Goal: Task Accomplishment & Management: Complete application form

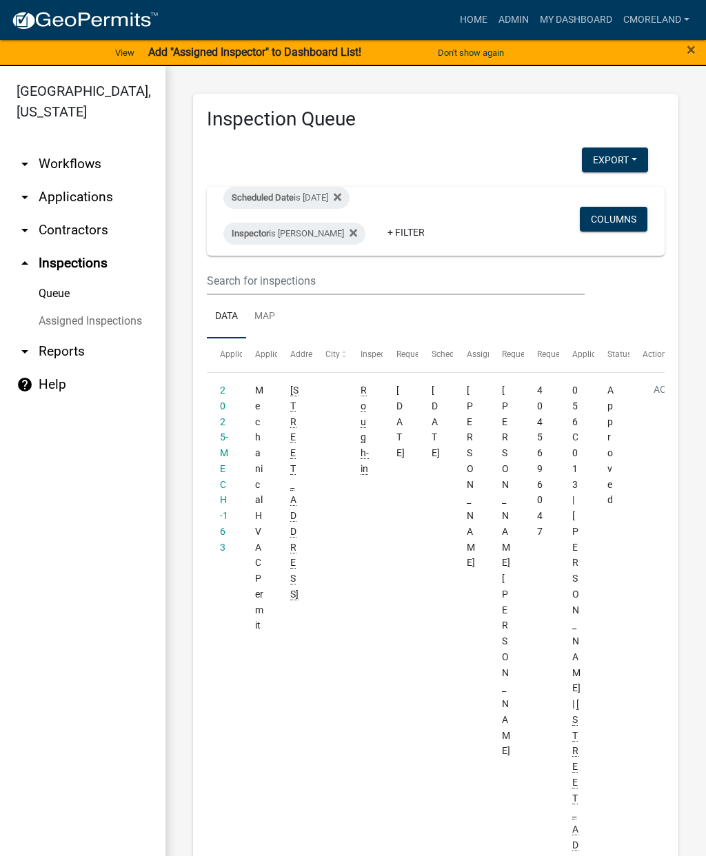
scroll to position [4740, 0]
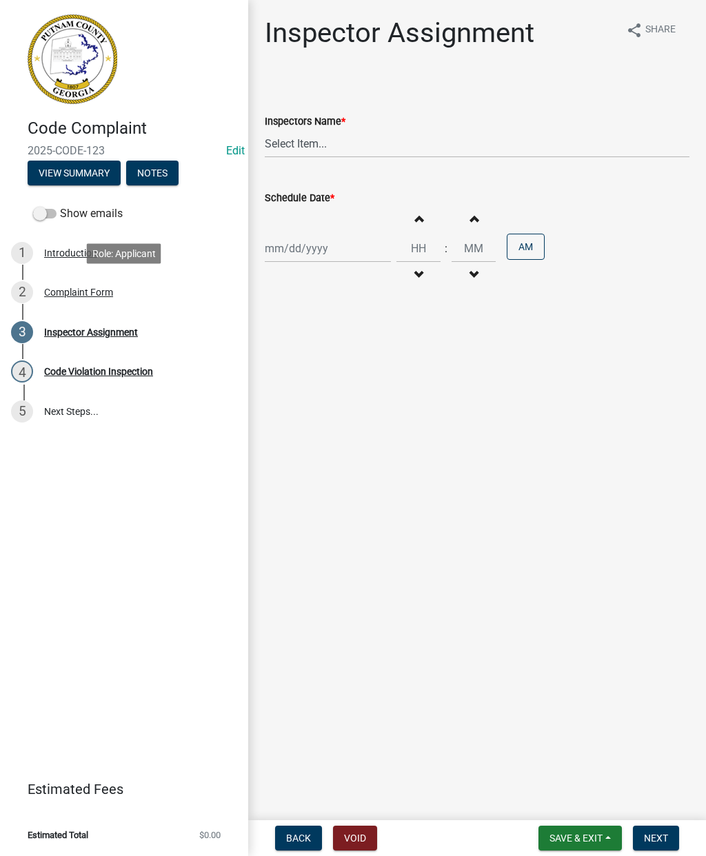
click at [92, 300] on div "2 Complaint Form" at bounding box center [118, 292] width 215 height 22
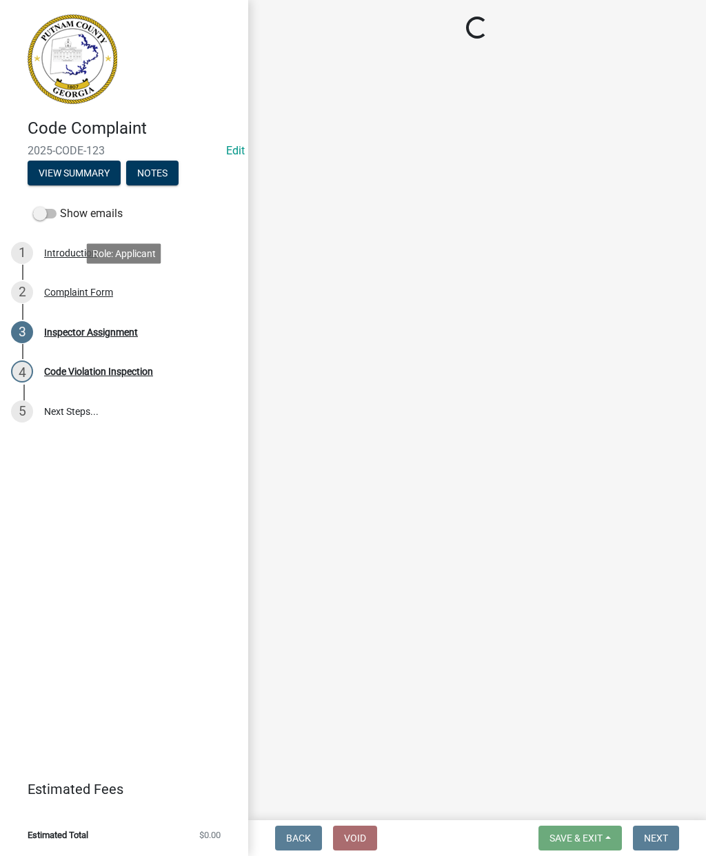
select select "76170ab1-b25a-468b-8231-d5eb0e85b261"
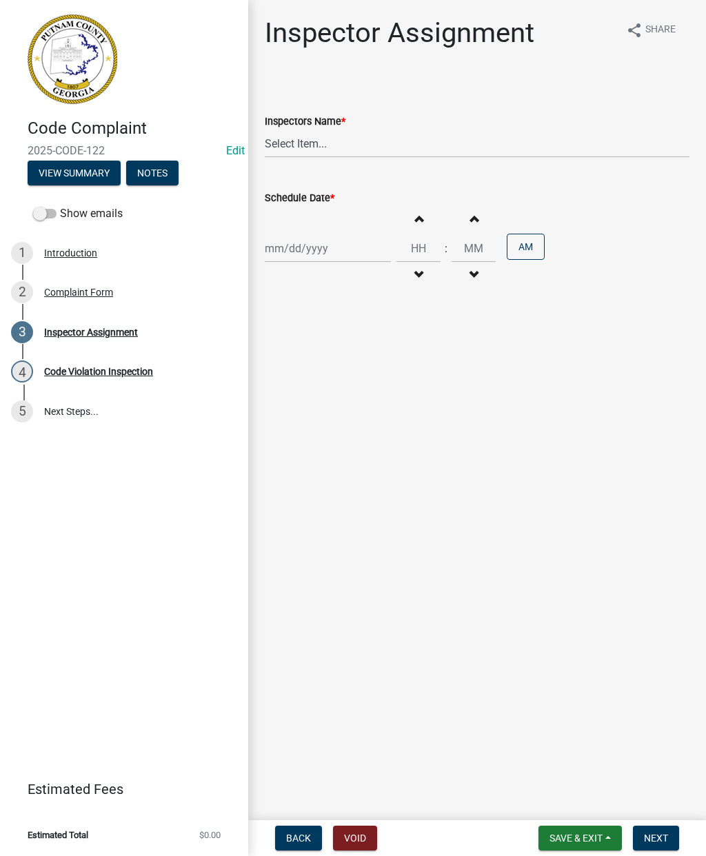
click at [90, 294] on div "Complaint Form" at bounding box center [78, 292] width 69 height 10
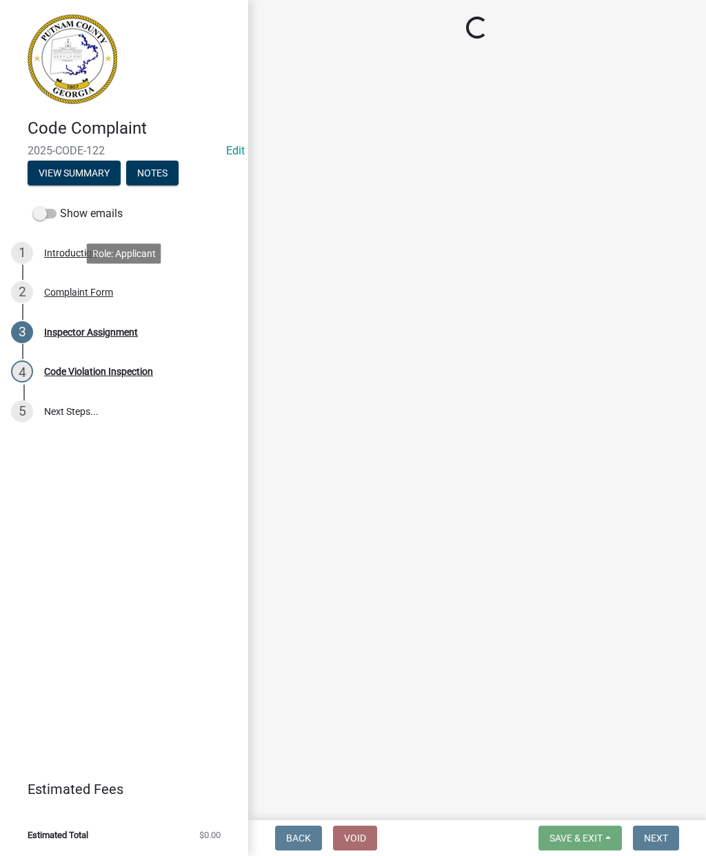
select select "76170ab1-b25a-468b-8231-d5eb0e85b261"
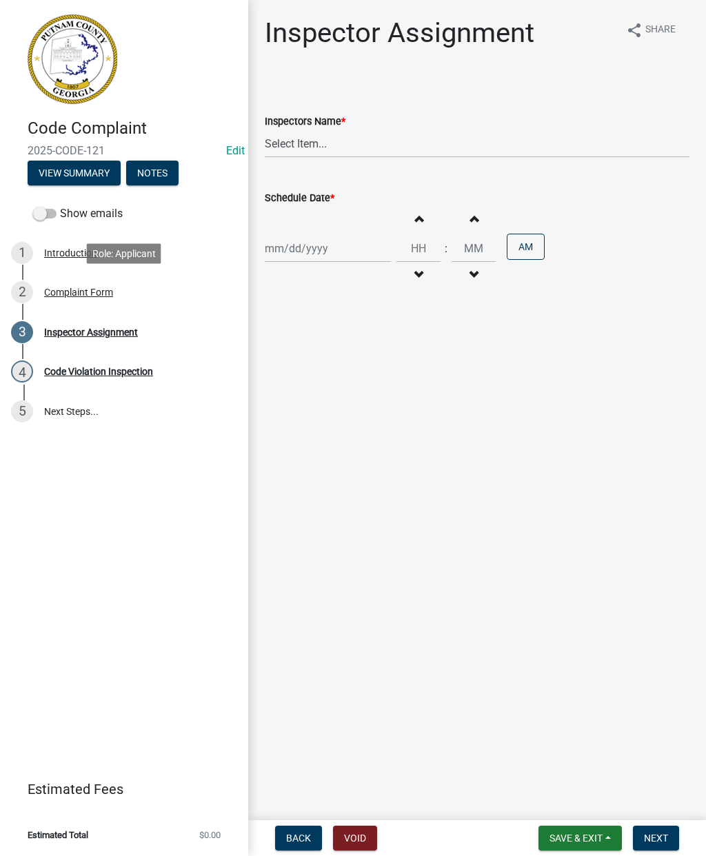
click at [68, 298] on div "2 Complaint Form" at bounding box center [118, 292] width 215 height 22
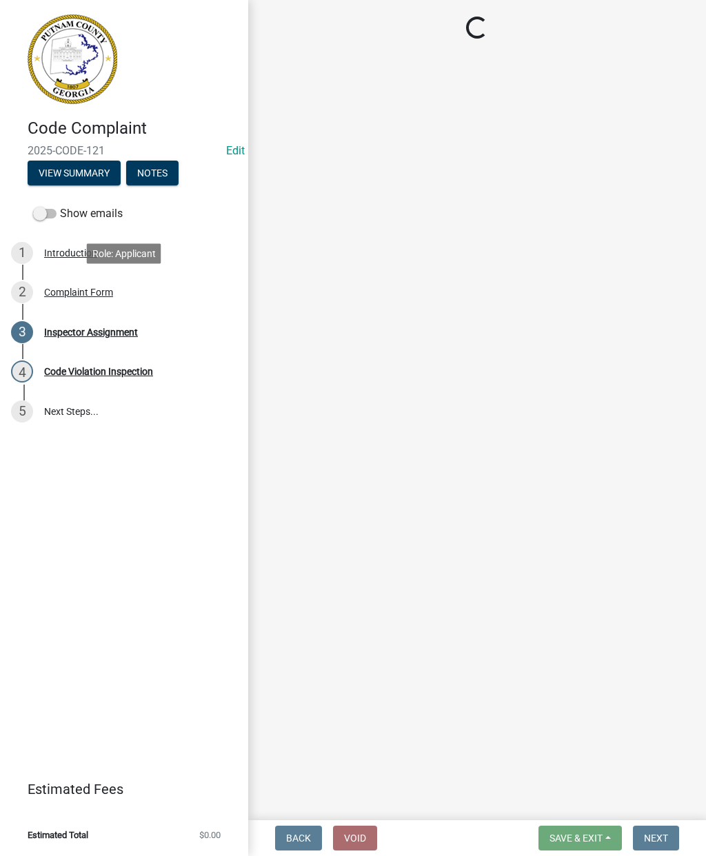
select select "76170ab1-b25a-468b-8231-d5eb0e85b261"
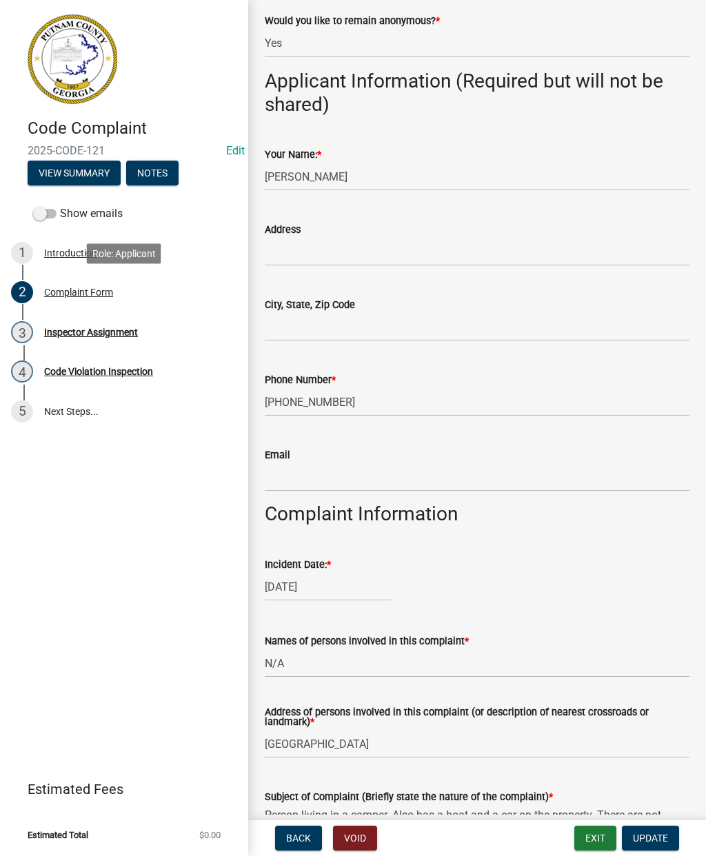
scroll to position [117, 0]
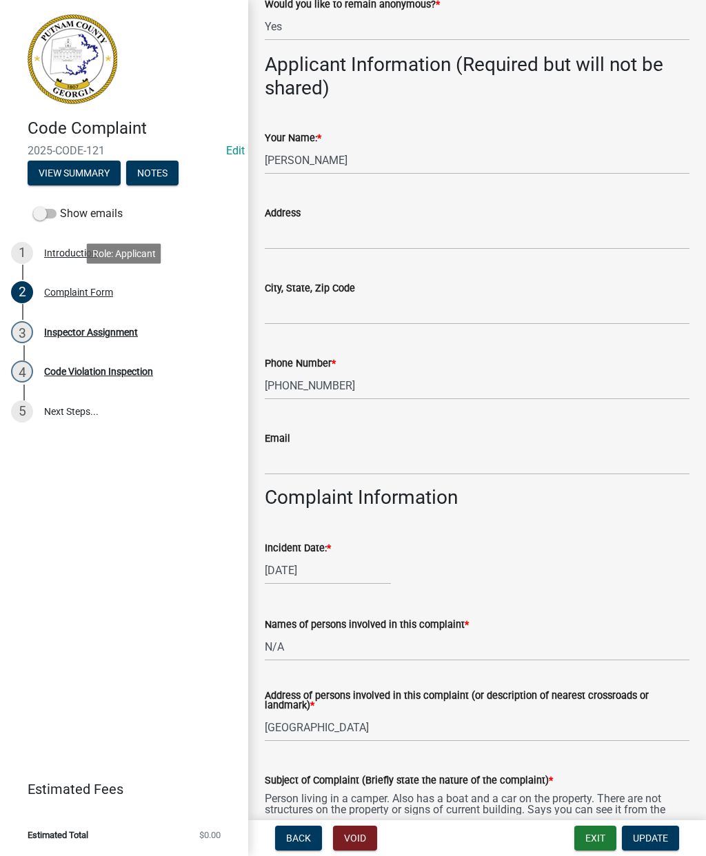
click at [81, 290] on div "Complaint Form" at bounding box center [78, 292] width 69 height 10
click at [101, 327] on div "Inspector Assignment" at bounding box center [91, 332] width 94 height 10
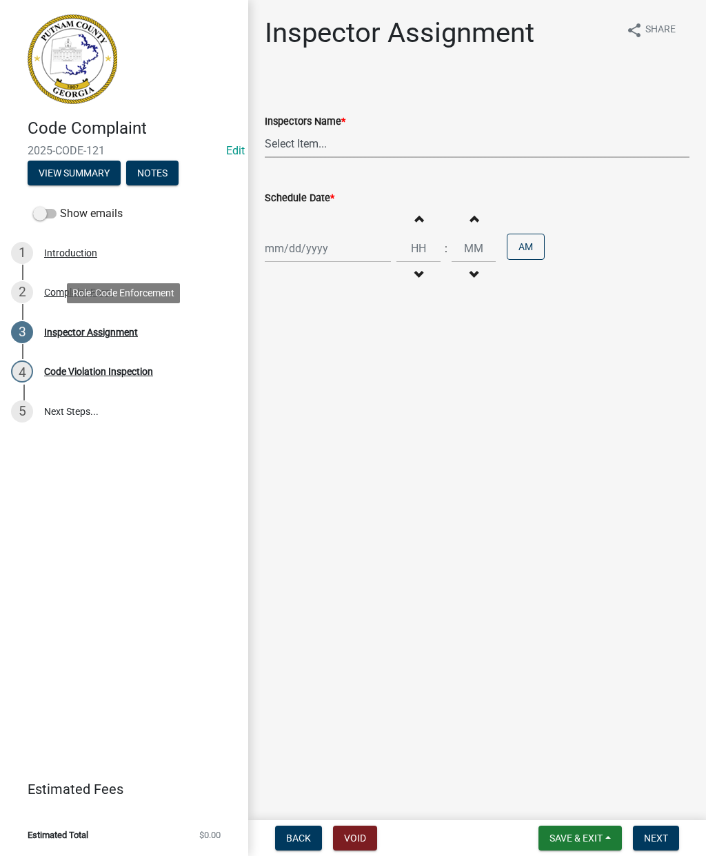
click at [313, 137] on select "Select Item... jstokes (Jerry Stokes) asmith105 (Anthony Smith) ljackson (Lisa …" at bounding box center [477, 144] width 425 height 28
select select "a0ea4169-8540-4a2c-b9f4-cf4c1ffdeb95"
click at [307, 241] on div at bounding box center [328, 248] width 126 height 28
select select "8"
select select "2025"
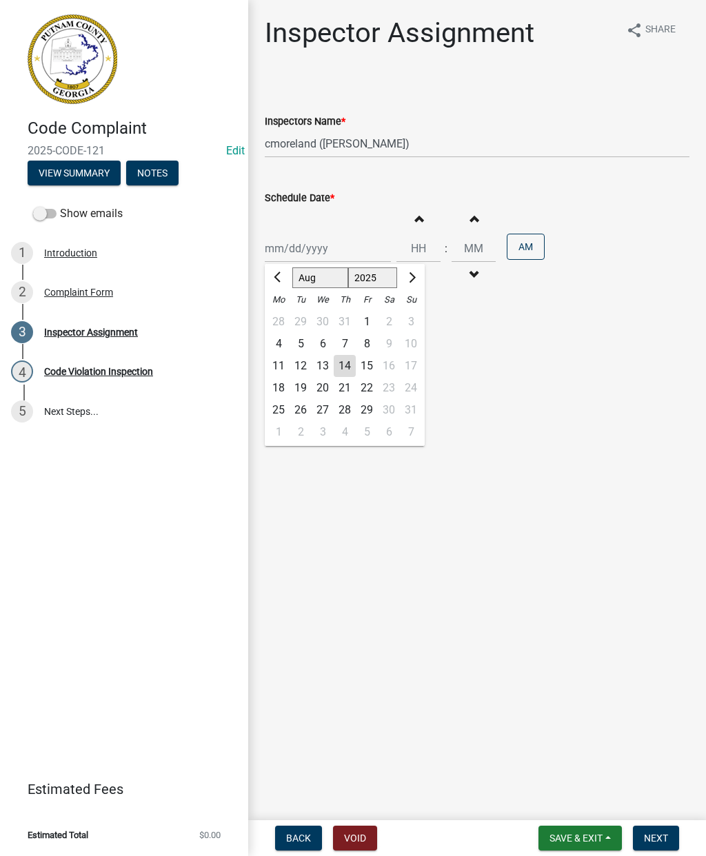
click at [340, 358] on div "14" at bounding box center [345, 366] width 22 height 22
type input "08/14/2025"
click at [657, 842] on span "Next" at bounding box center [656, 838] width 24 height 11
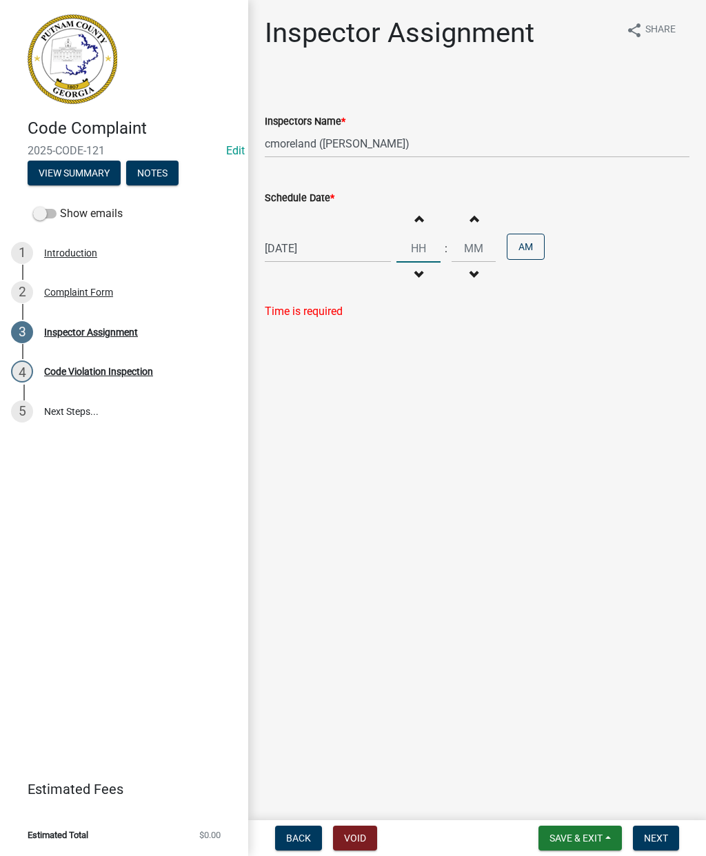
click at [403, 252] on input "Hours" at bounding box center [418, 248] width 44 height 28
type input "11"
click at [457, 247] on input "Minutes" at bounding box center [473, 248] width 44 height 28
type input "00"
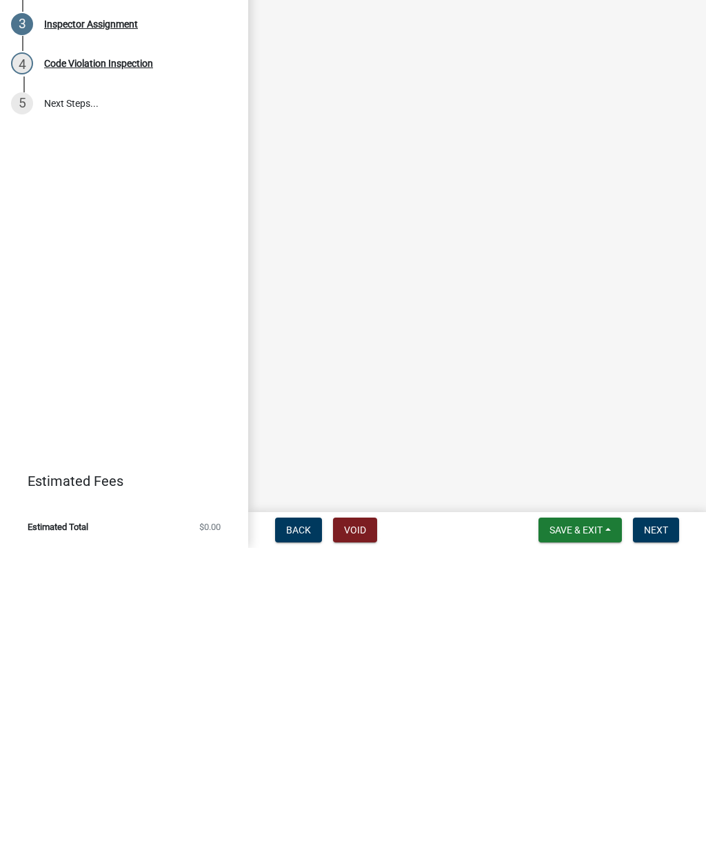
click at [568, 833] on span "Save & Exit" at bounding box center [575, 838] width 53 height 11
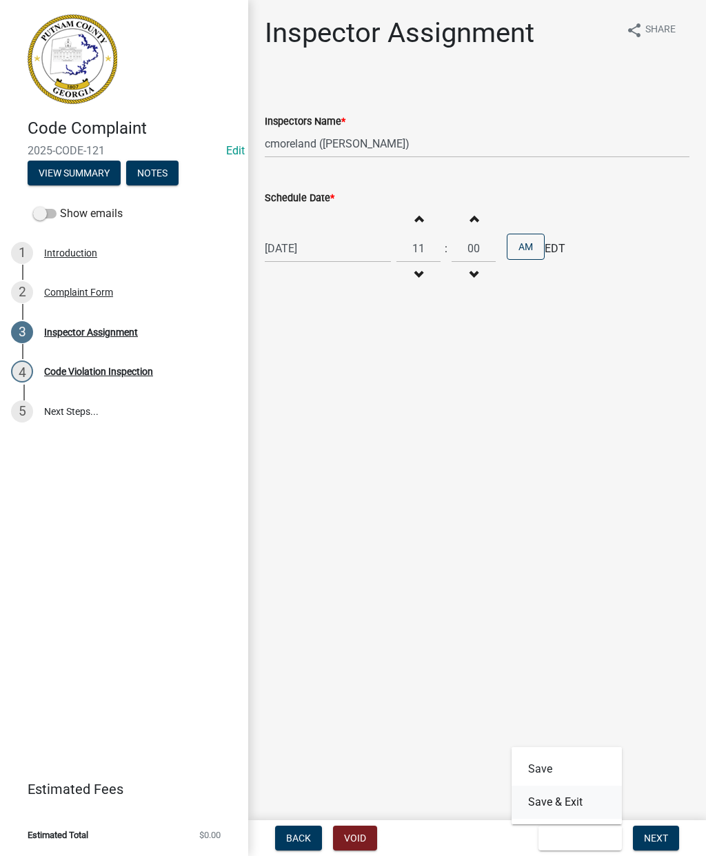
click at [565, 800] on button "Save & Exit" at bounding box center [566, 802] width 110 height 33
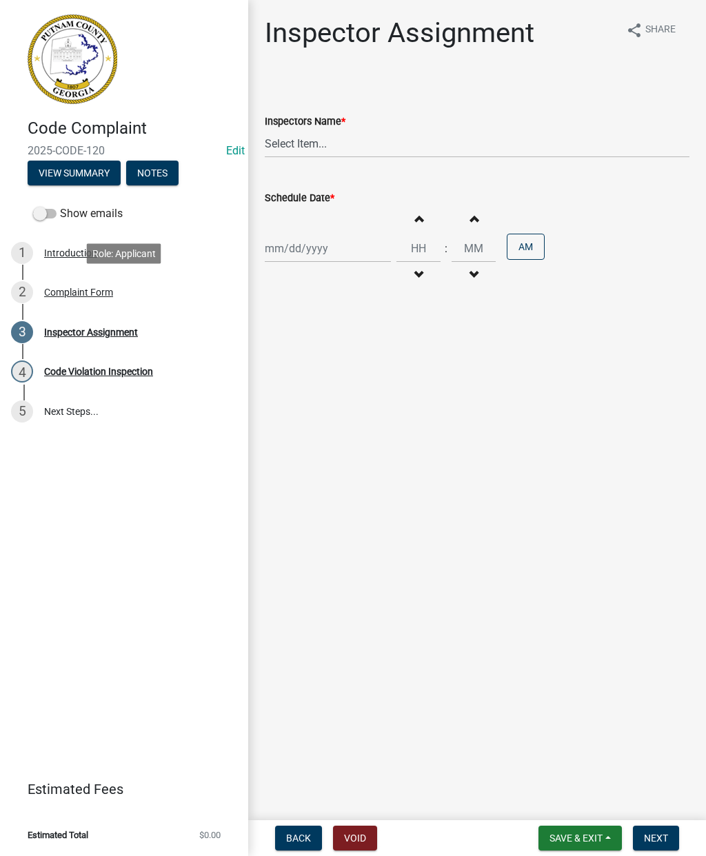
click at [81, 298] on div "2 Complaint Form" at bounding box center [118, 292] width 215 height 22
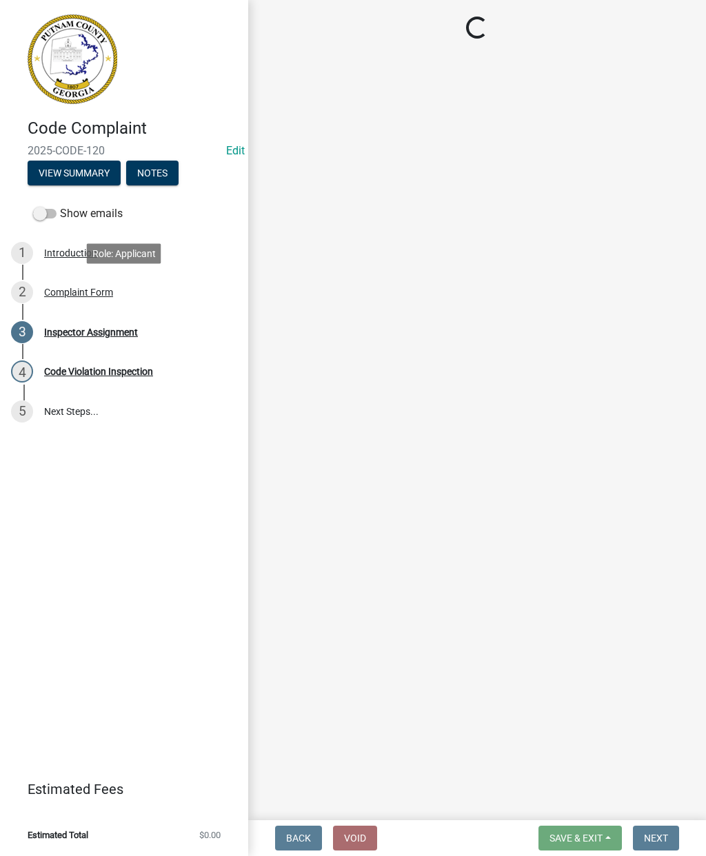
select select "76170ab1-b25a-468b-8231-d5eb0e85b261"
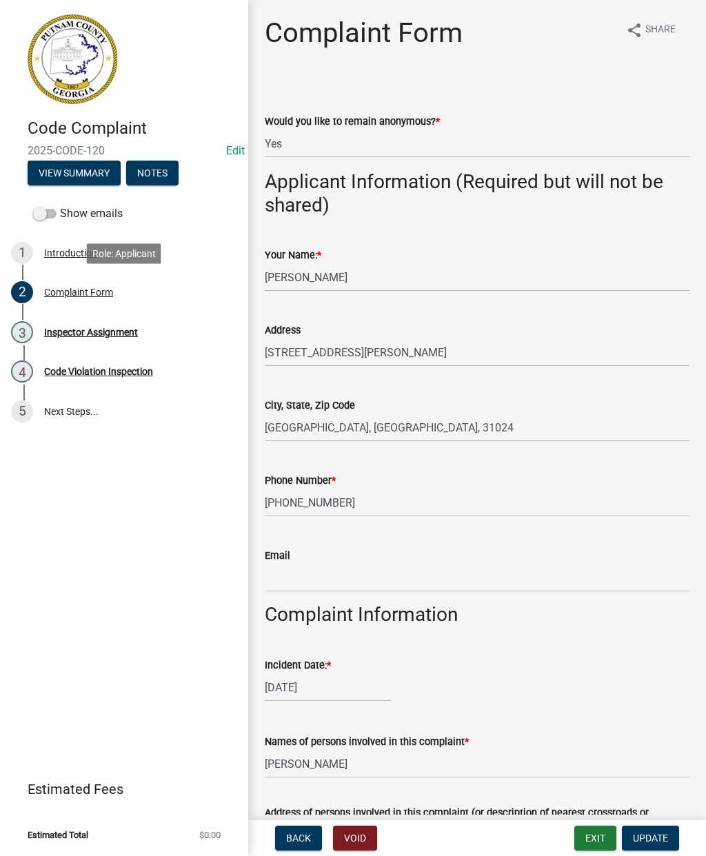
click at [83, 294] on div "Complaint Form" at bounding box center [78, 292] width 69 height 10
click at [99, 334] on div "Inspector Assignment" at bounding box center [91, 332] width 94 height 10
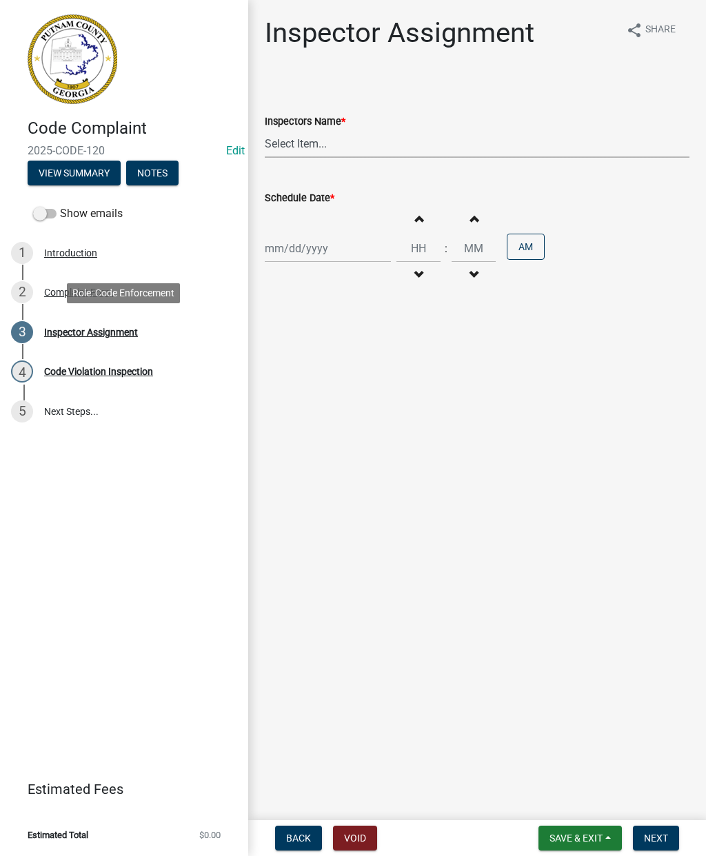
click at [313, 154] on select "Select Item... jstokes (Jerry Stokes) asmith105 (Anthony Smith) ljackson (Lisa …" at bounding box center [477, 144] width 425 height 28
select select "a0ea4169-8540-4a2c-b9f4-cf4c1ffdeb95"
click at [309, 242] on div at bounding box center [328, 248] width 126 height 28
select select "8"
select select "2025"
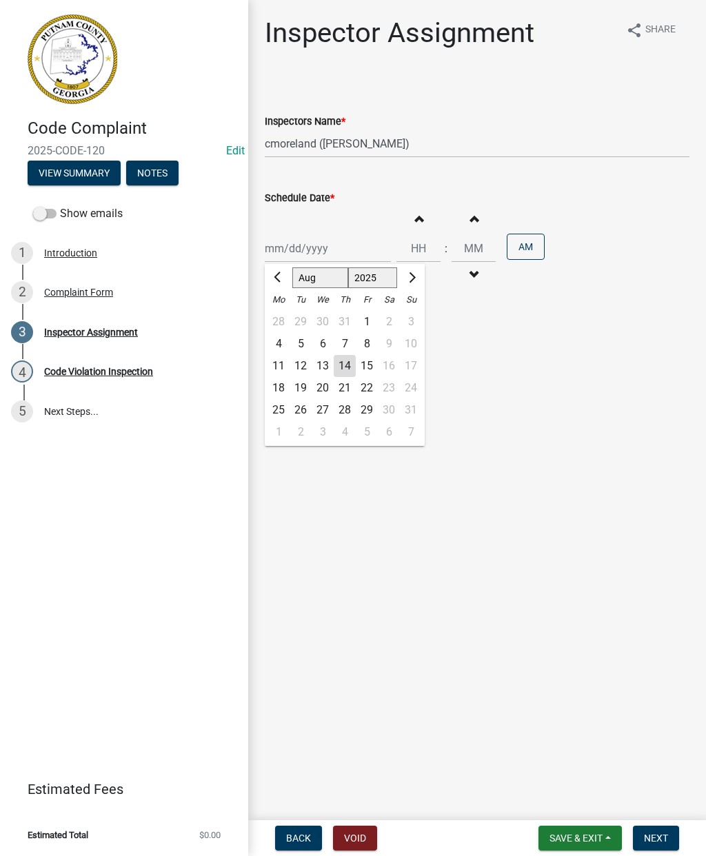
click at [276, 373] on div "11" at bounding box center [278, 366] width 22 height 22
type input "[DATE]"
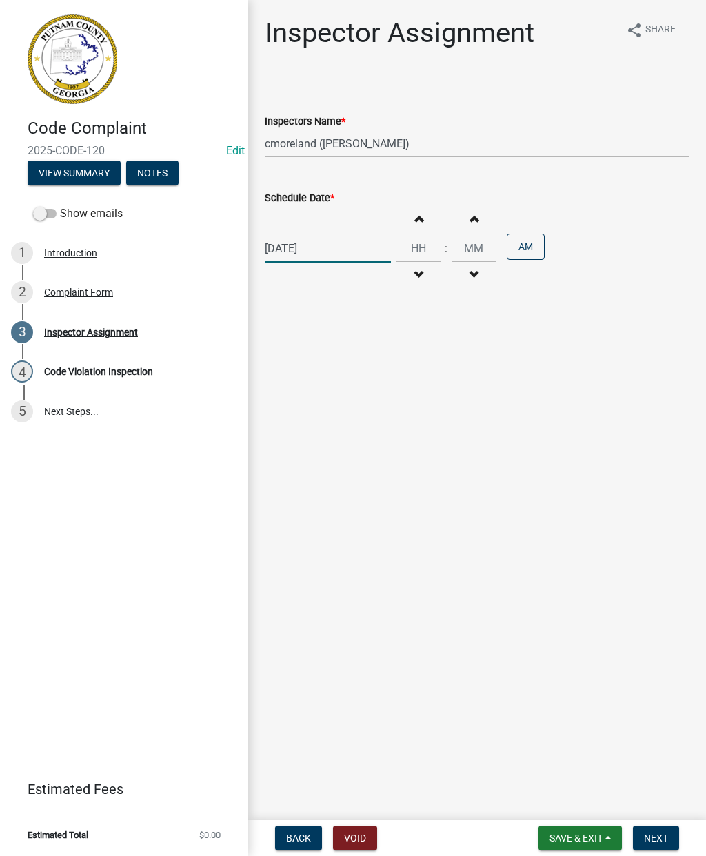
click at [292, 251] on div "[DATE]" at bounding box center [328, 248] width 126 height 28
select select "8"
select select "2025"
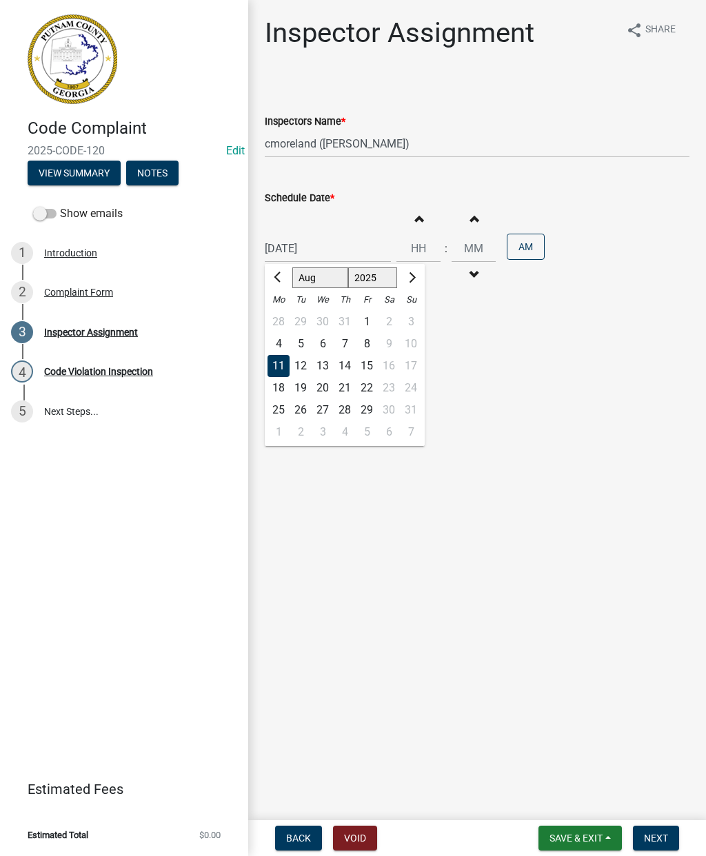
click at [345, 363] on div "14" at bounding box center [345, 366] width 22 height 22
type input "[DATE]"
click at [410, 243] on input "Hours" at bounding box center [418, 248] width 44 height 28
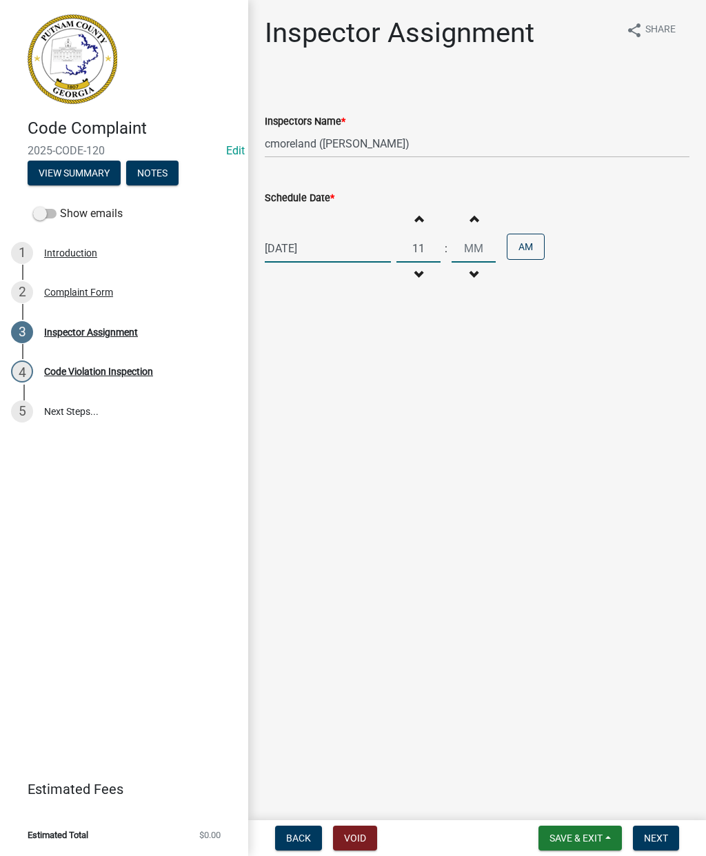
type input "11"
click at [456, 245] on input "Minutes" at bounding box center [473, 248] width 44 height 28
type input "00"
click at [404, 229] on button "Increment hours" at bounding box center [418, 218] width 29 height 25
click at [415, 220] on span "button" at bounding box center [418, 218] width 7 height 11
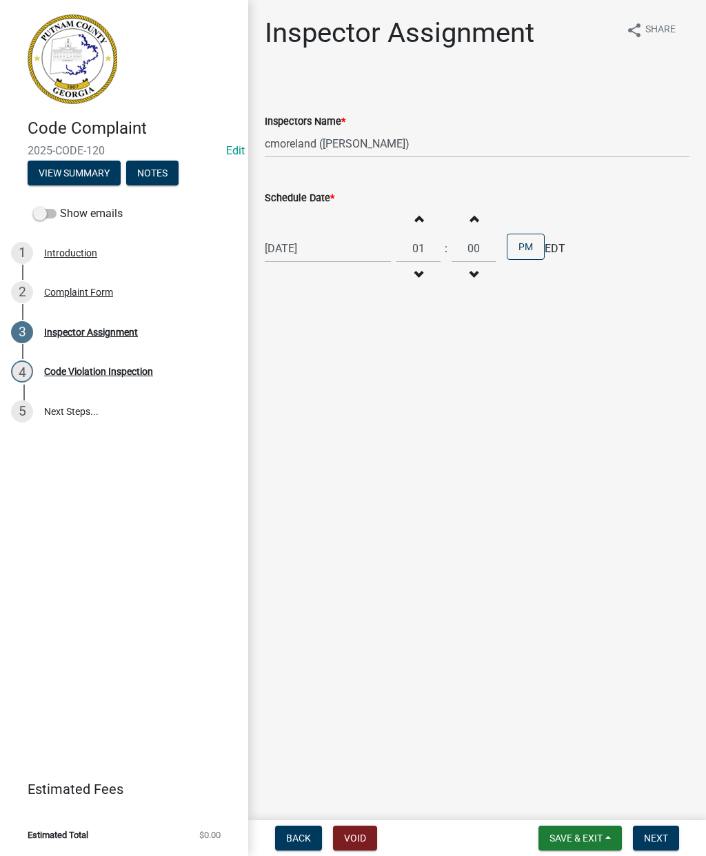
click at [405, 265] on button "Decrement hours" at bounding box center [418, 275] width 29 height 25
type input "12"
click at [574, 835] on span "Save & Exit" at bounding box center [575, 838] width 53 height 11
click at [560, 804] on button "Save & Exit" at bounding box center [566, 802] width 110 height 33
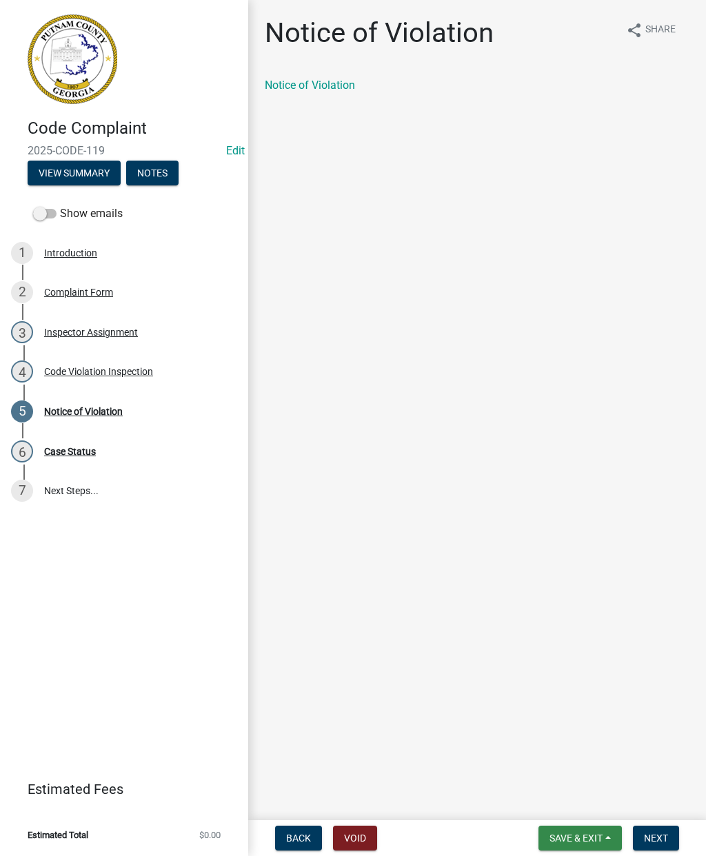
click at [576, 835] on span "Save & Exit" at bounding box center [575, 838] width 53 height 11
click at [559, 803] on button "Save & Exit" at bounding box center [566, 802] width 110 height 33
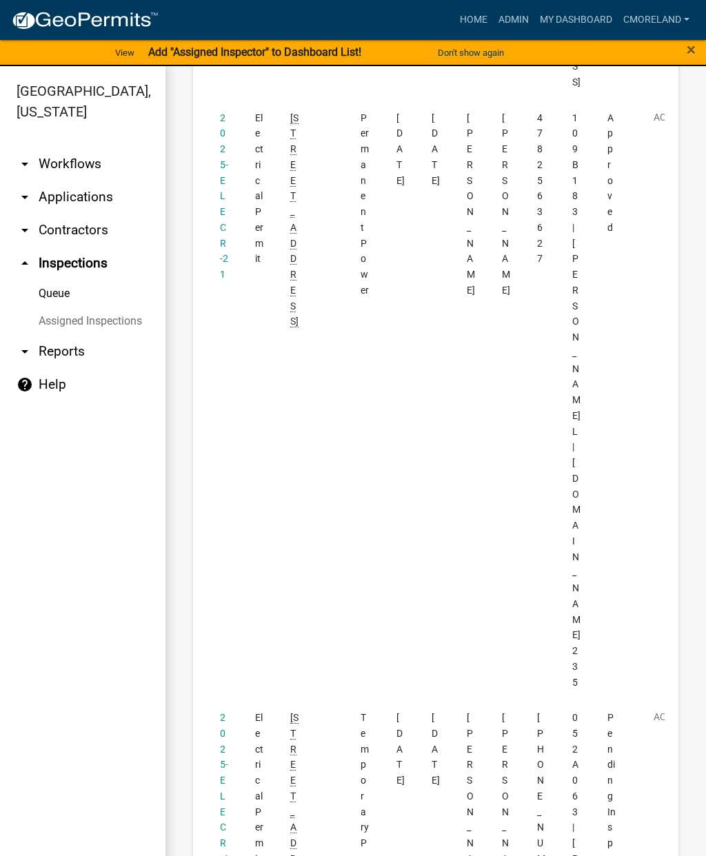
scroll to position [4730, 0]
click at [221, 713] on link "2025-ELECR-435" at bounding box center [224, 804] width 8 height 183
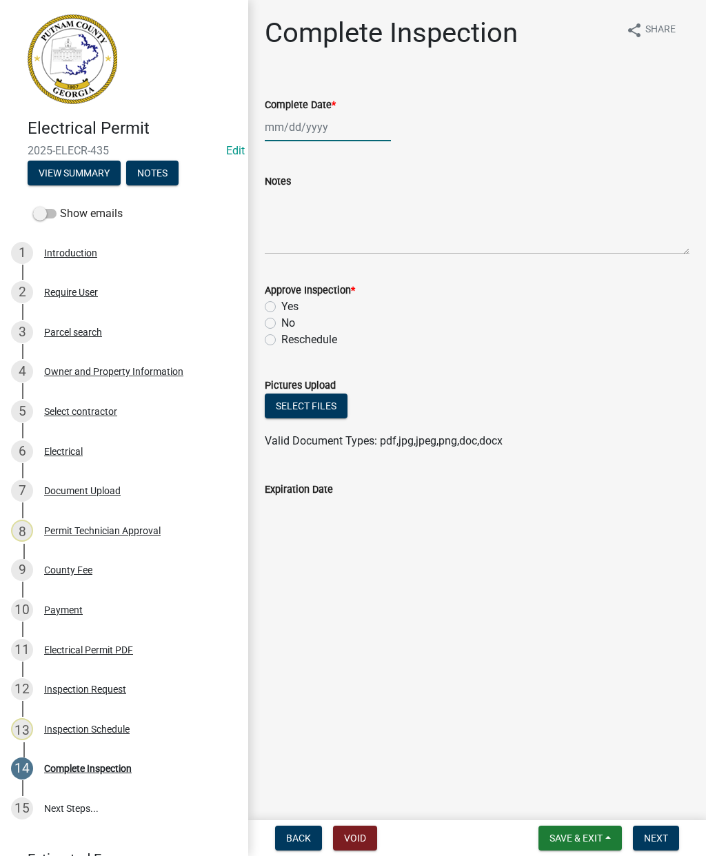
click at [307, 125] on div at bounding box center [328, 127] width 126 height 28
select select "8"
select select "2025"
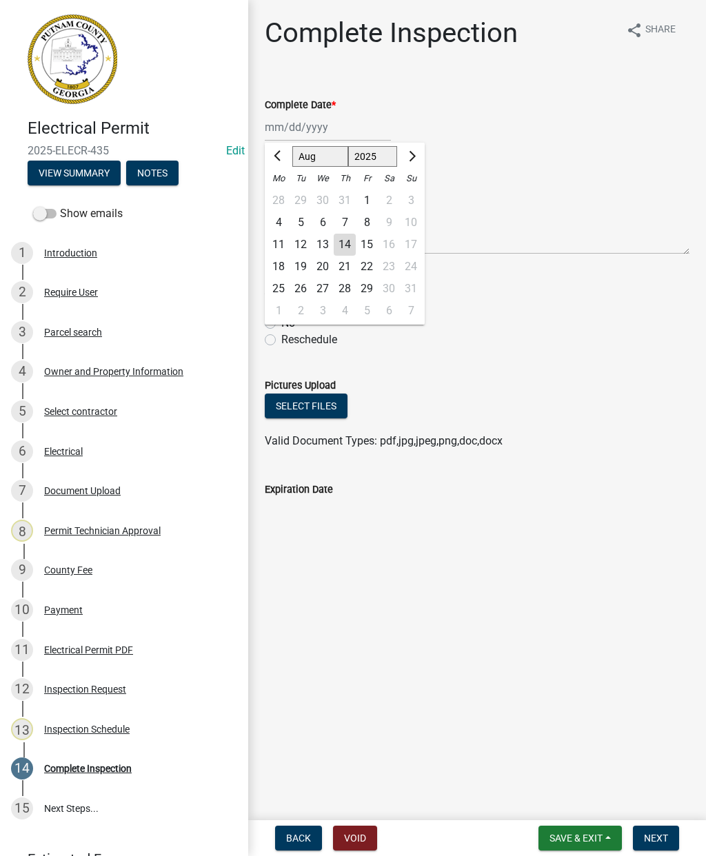
click at [347, 243] on div "14" at bounding box center [345, 245] width 22 height 22
type input "[DATE]"
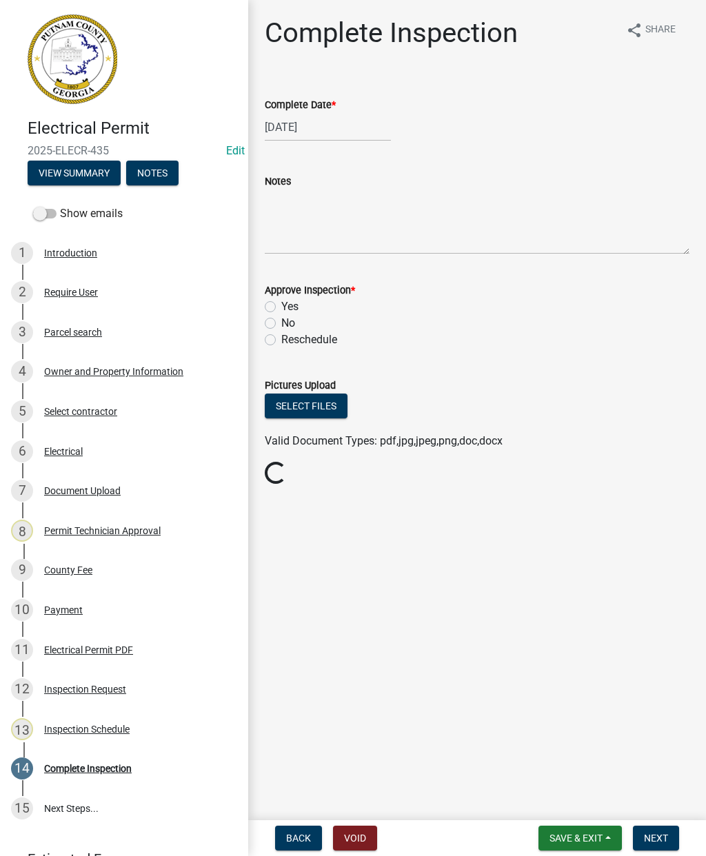
click at [281, 310] on label "Yes" at bounding box center [289, 306] width 17 height 17
click at [281, 307] on input "Yes" at bounding box center [285, 302] width 9 height 9
radio input "true"
click at [653, 835] on span "Next" at bounding box center [656, 838] width 24 height 11
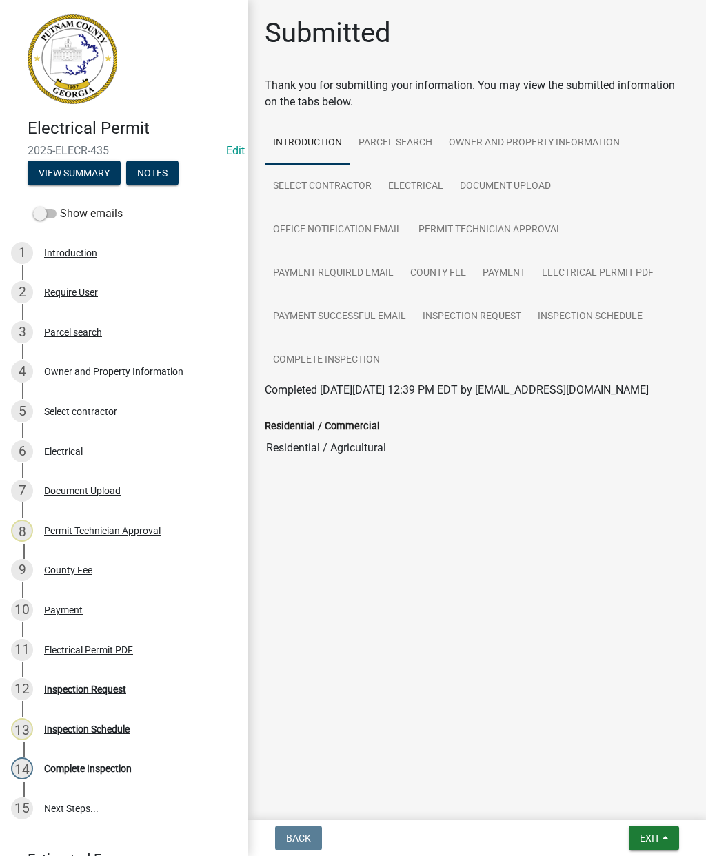
click at [676, 833] on button "Exit" at bounding box center [654, 838] width 50 height 25
click at [629, 793] on button "Save & Exit" at bounding box center [624, 802] width 110 height 33
